Goal: Task Accomplishment & Management: Use online tool/utility

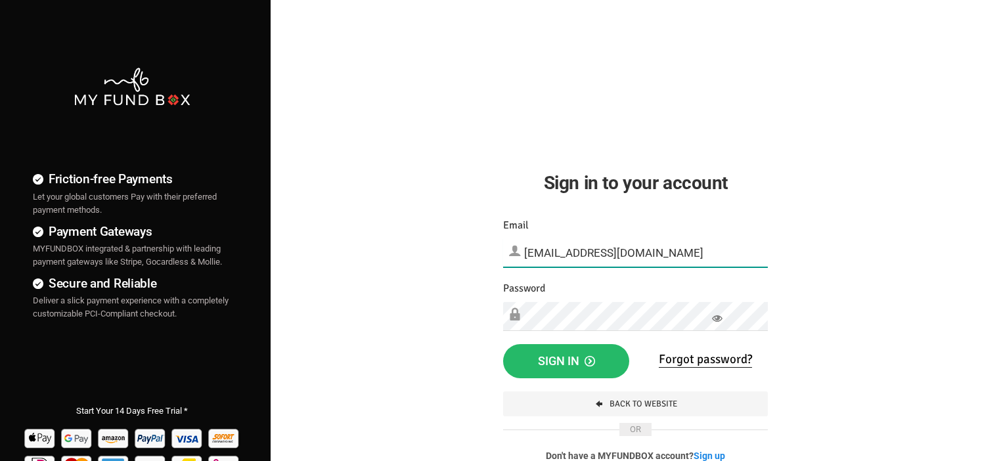
click at [582, 257] on input "[EMAIL_ADDRESS][DOMAIN_NAME]" at bounding box center [635, 253] width 265 height 29
type input "[EMAIL_ADDRESS][DOMAIN_NAME]"
click at [529, 356] on button "Sign in" at bounding box center [566, 361] width 126 height 34
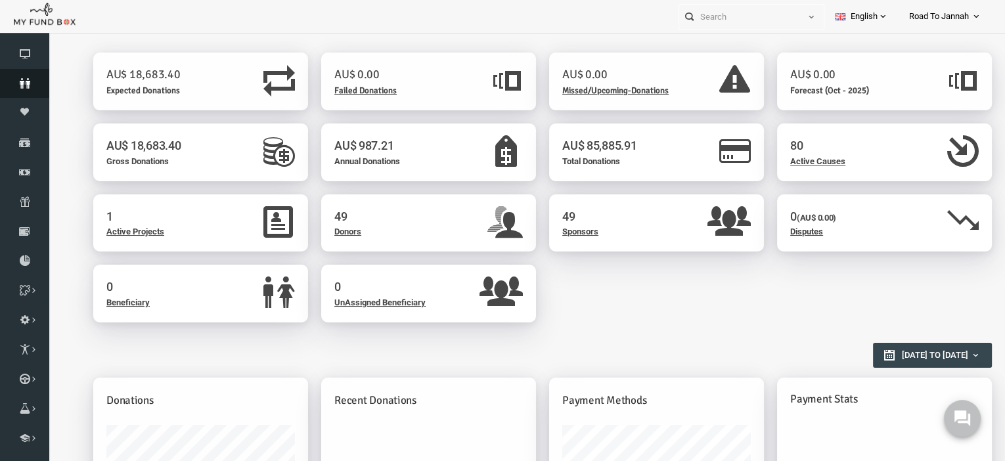
click at [12, 82] on icon at bounding box center [24, 83] width 49 height 11
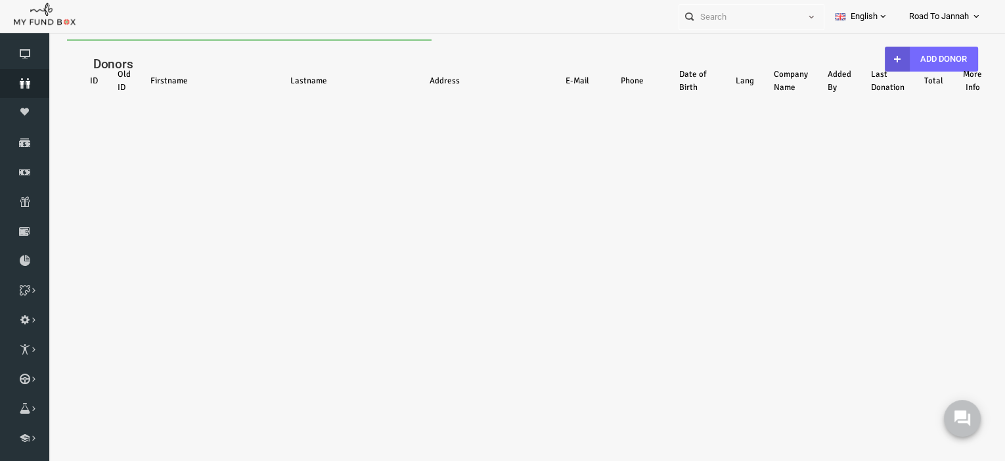
select select "100"
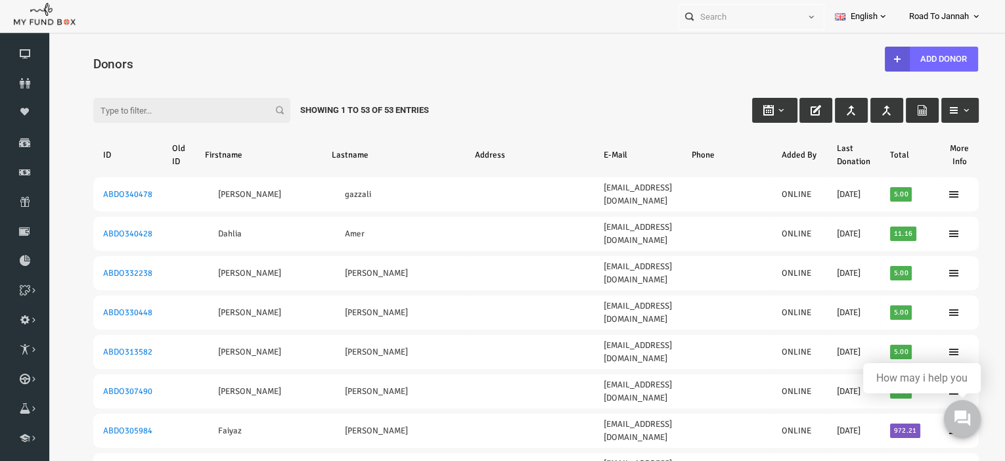
click at [898, 112] on icon "button" at bounding box center [903, 110] width 11 height 11
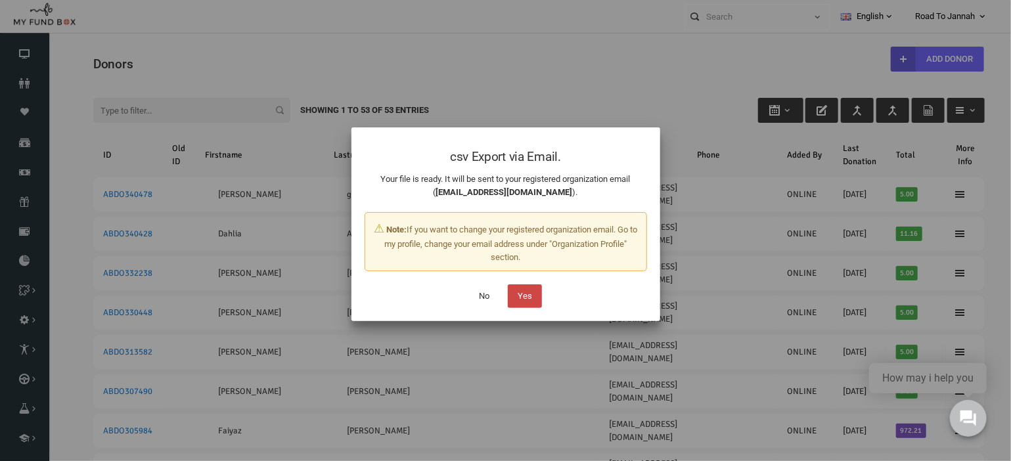
click at [532, 300] on button "Yes" at bounding box center [525, 297] width 34 height 24
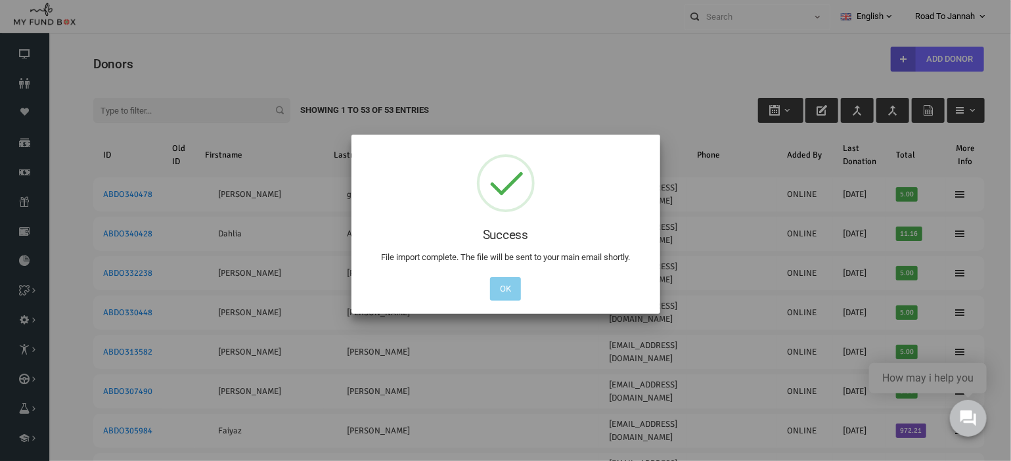
click at [496, 300] on button "OK" at bounding box center [505, 289] width 31 height 24
